Goal: Book appointment/travel/reservation

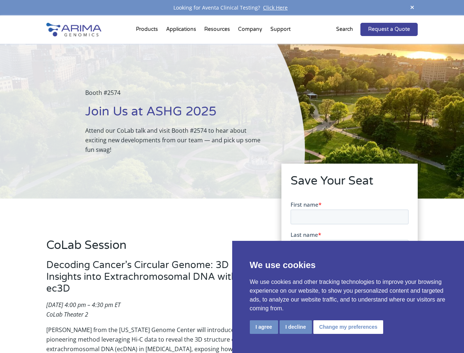
click at [232, 176] on div "Booth #2574 Join Us at ASHG 2025 Attend our CoLab talk and visit Booth #2574 to…" at bounding box center [152, 121] width 305 height 155
click at [264, 327] on button "I agree" at bounding box center [264, 327] width 28 height 14
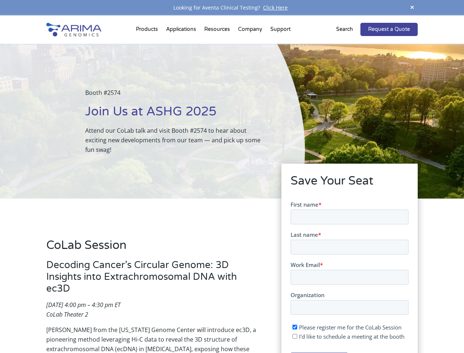
click at [295, 336] on input "I'd like to schedule a meeting at the booth" at bounding box center [294, 335] width 5 height 5
click at [347, 336] on span "I'd like to schedule a meeting at the booth" at bounding box center [351, 335] width 105 height 7
click at [297, 336] on input "I'd like to schedule a meeting at the booth" at bounding box center [294, 335] width 5 height 5
checkbox input "false"
click at [412, 8] on span at bounding box center [412, 8] width 11 height 10
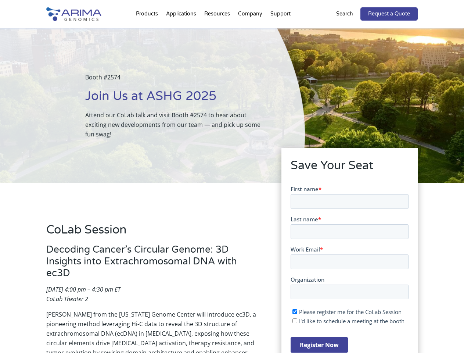
click at [148, 31] on div "Booth #2574 Join Us at ASHG 2025 Attend our CoLab talk and visit Booth #2574 to…" at bounding box center [152, 105] width 305 height 155
click at [218, 31] on div "Booth #2574 Join Us at ASHG 2025 Attend our CoLab talk and visit Booth #2574 to…" at bounding box center [152, 105] width 305 height 155
click at [251, 31] on div "Booth #2574 Join Us at ASHG 2025 Attend our CoLab talk and visit Booth #2574 to…" at bounding box center [152, 105] width 305 height 155
click at [280, 31] on div "Booth #2574 Join Us at ASHG 2025 Attend our CoLab talk and visit Booth #2574 to…" at bounding box center [152, 105] width 305 height 155
